Goal: Transaction & Acquisition: Book appointment/travel/reservation

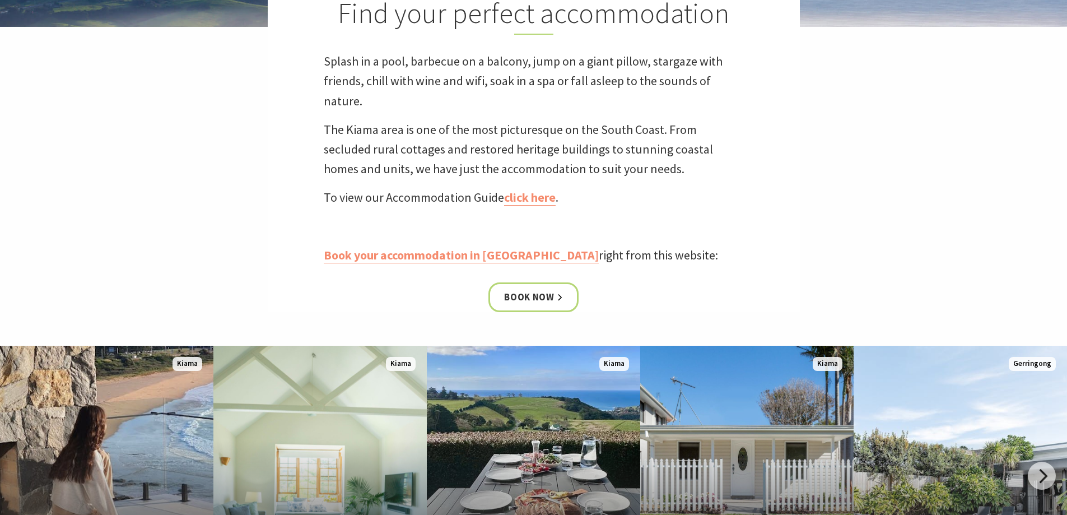
scroll to position [448, 0]
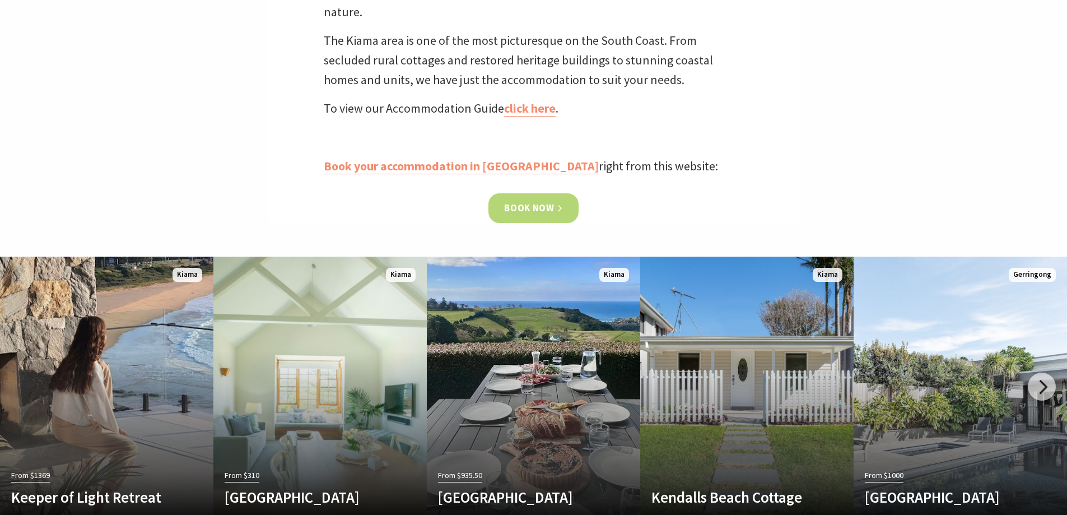
click at [532, 209] on link "Book now" at bounding box center [534, 208] width 90 height 30
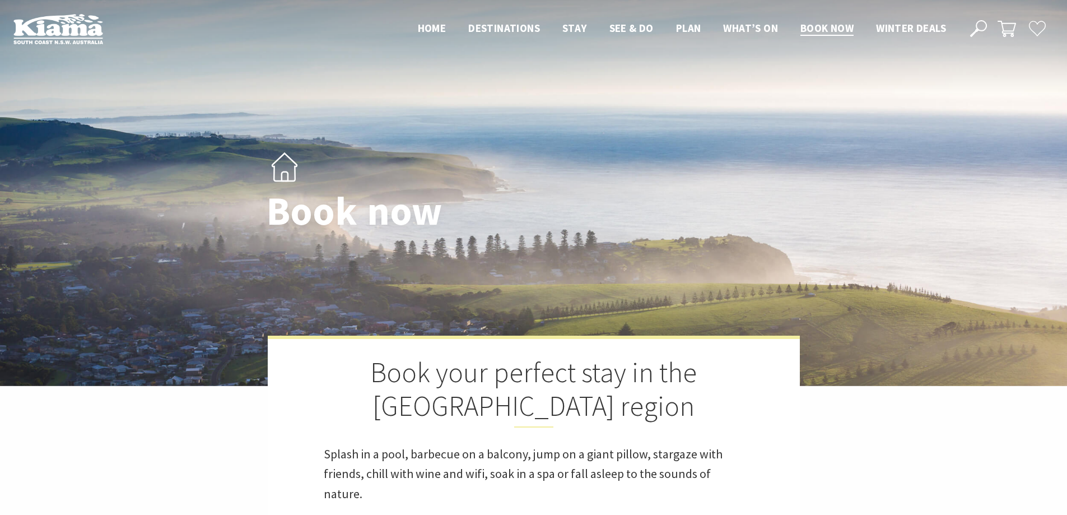
select select "3"
select select "2"
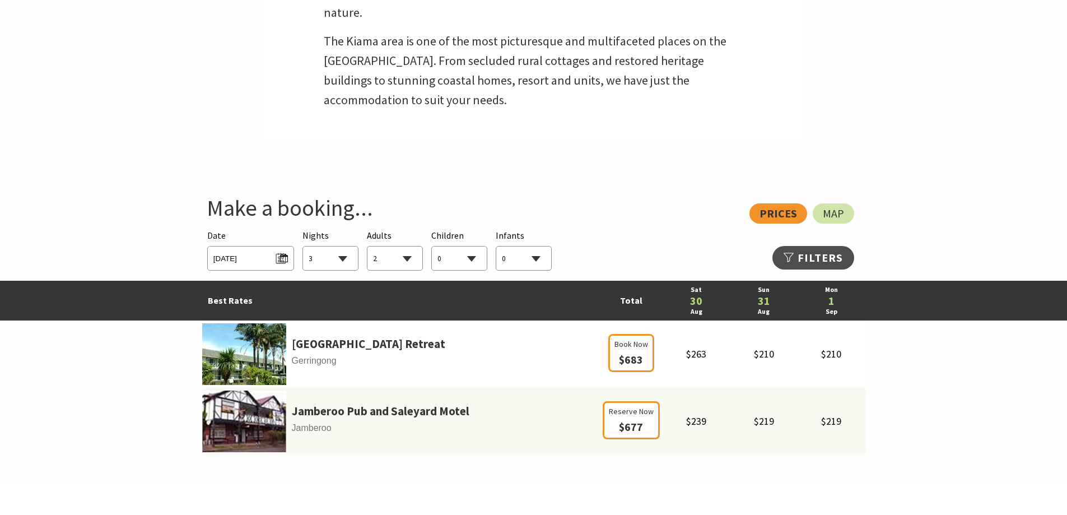
scroll to position [504, 0]
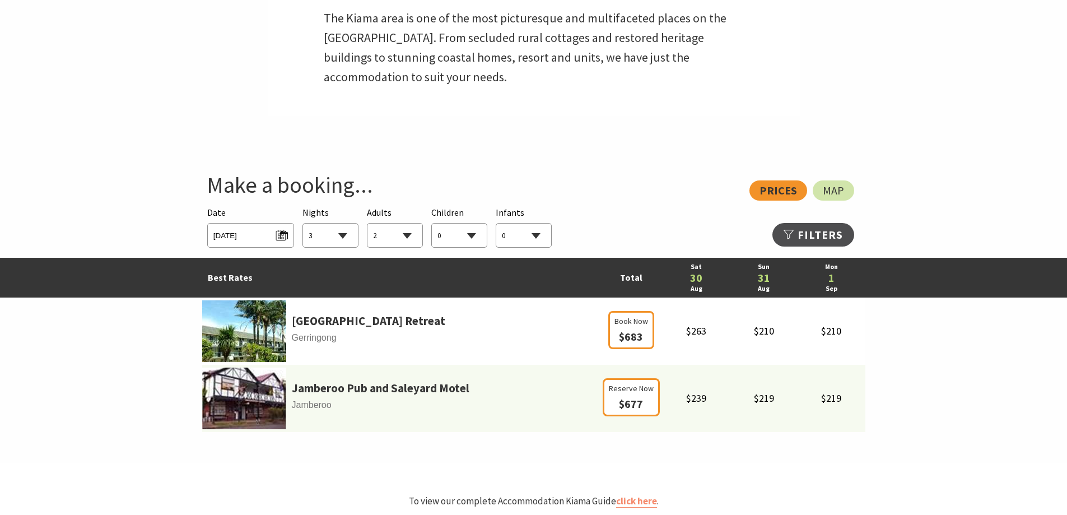
click at [340, 234] on select "1 2 3 4 5 6 7 8 9 10 11 12 13 14 15 16 17 18 19 20 21 22 23 24 25 26 27 28 29 30" at bounding box center [330, 236] width 55 height 25
select select "2"
click at [303, 224] on select "1 2 3 4 5 6 7 8 9 10 11 12 13 14 15 16 17 18 19 20 21 22 23 24 25 26 27 28 29 30" at bounding box center [330, 236] width 55 height 25
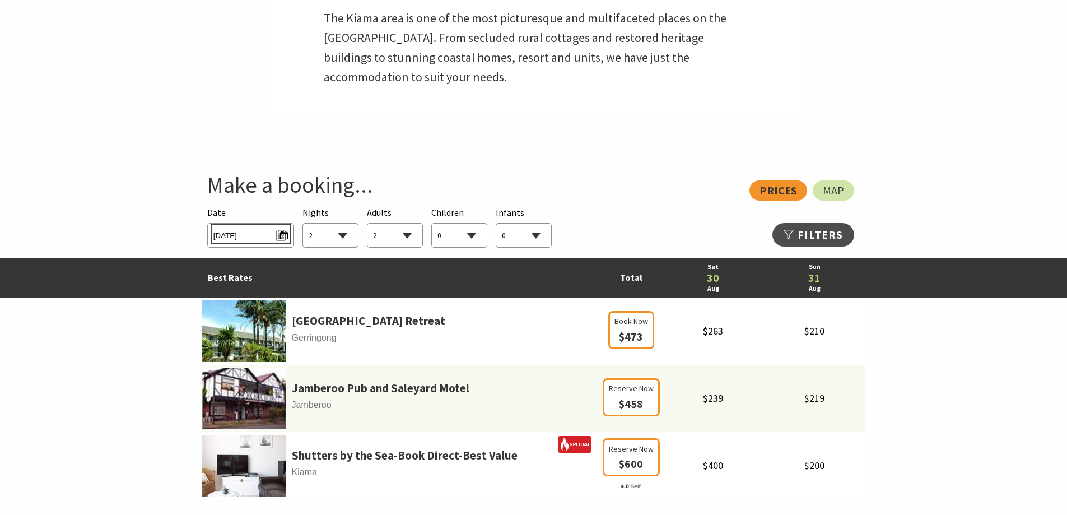
click at [269, 238] on span "[DATE]" at bounding box center [250, 233] width 75 height 15
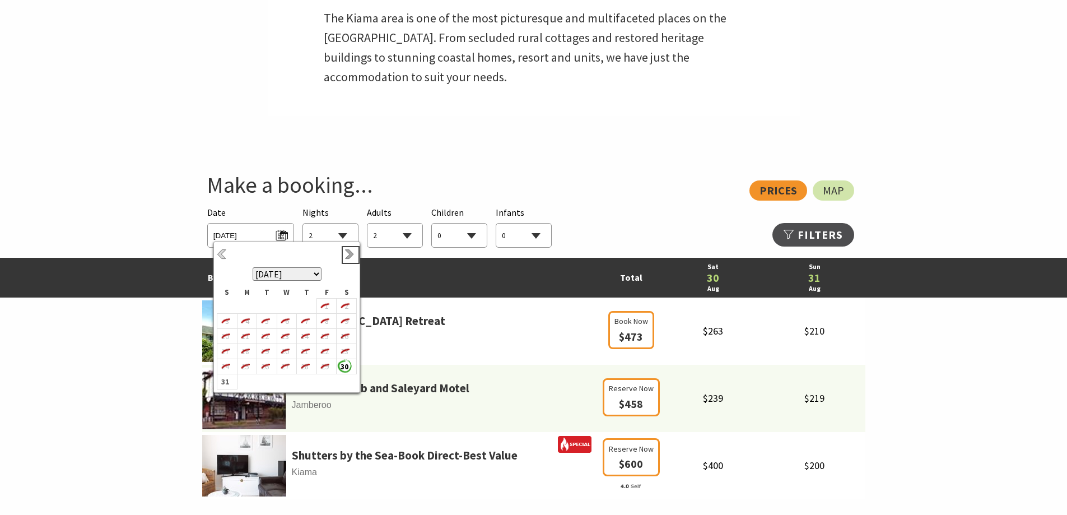
click at [350, 250] on link "Next" at bounding box center [351, 255] width 12 height 12
click at [305, 341] on b "18" at bounding box center [304, 342] width 15 height 15
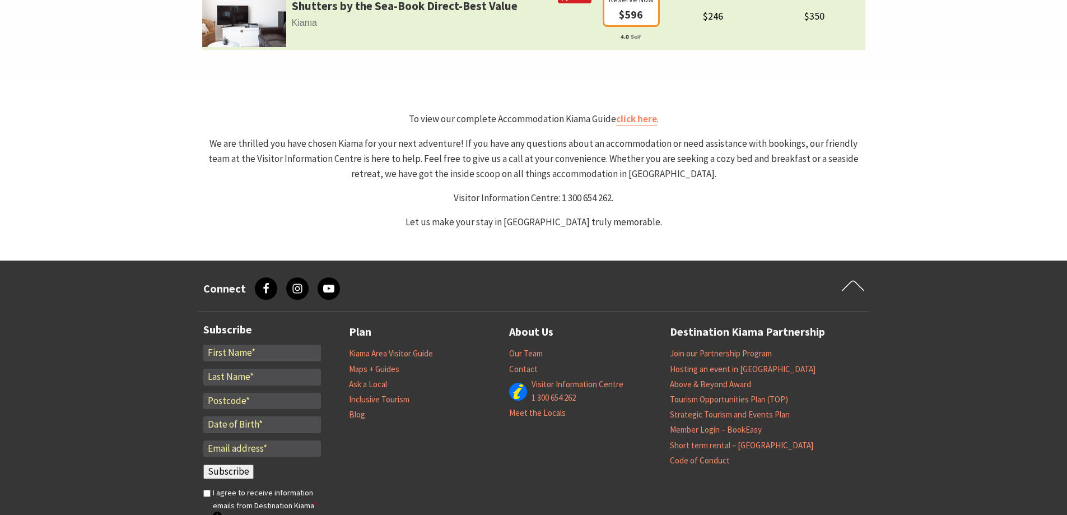
scroll to position [1177, 0]
